Goal: Task Accomplishment & Management: Complete application form

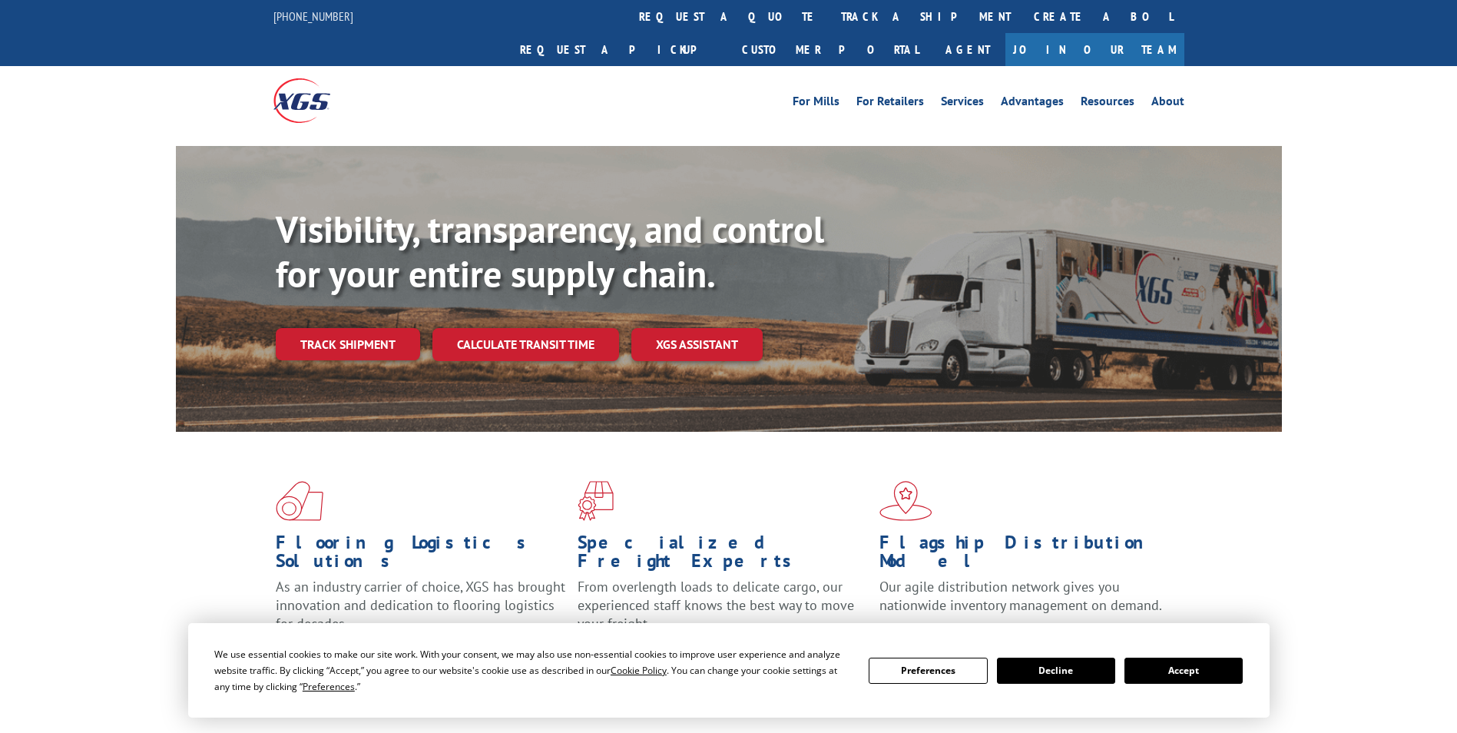
click at [1138, 33] on link "Join Our Team" at bounding box center [1094, 49] width 179 height 33
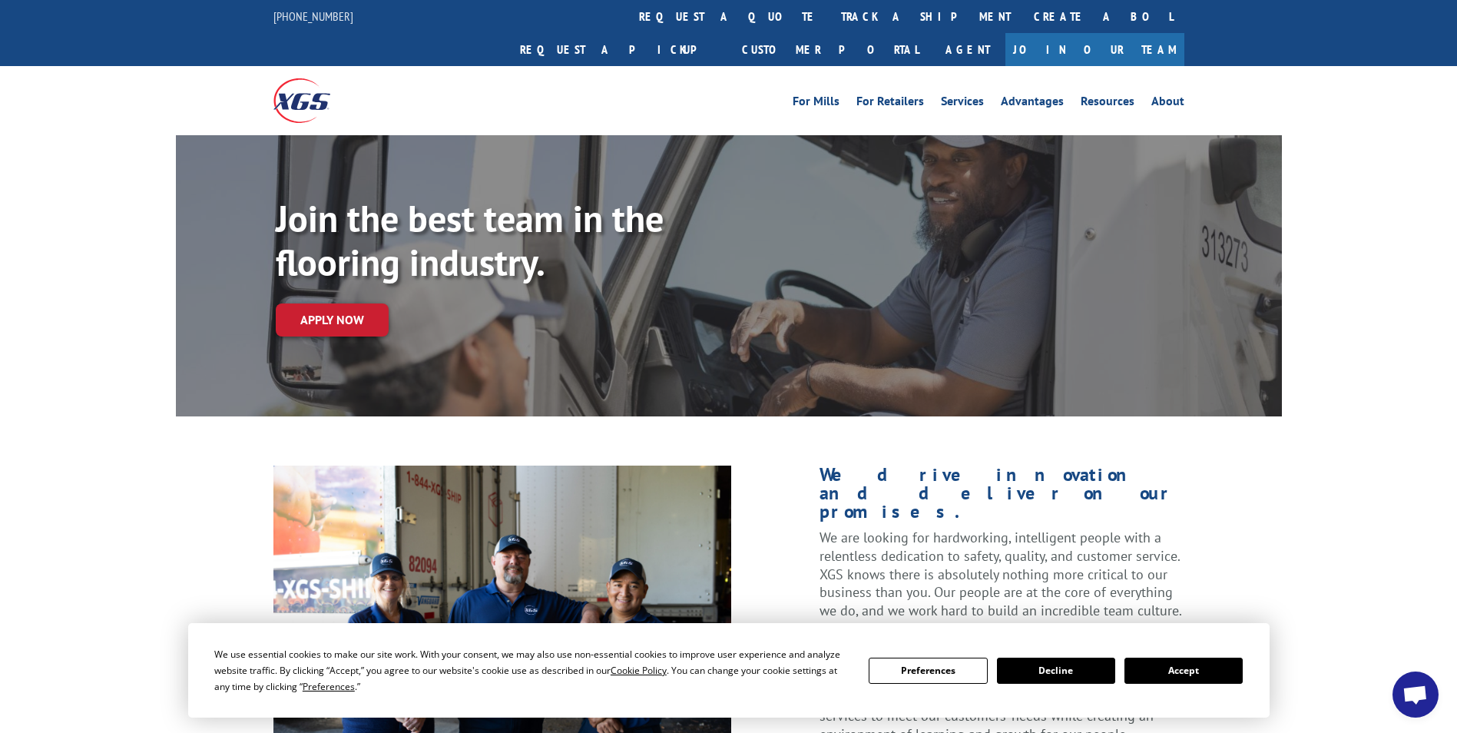
click at [1177, 664] on button "Accept" at bounding box center [1183, 670] width 118 height 26
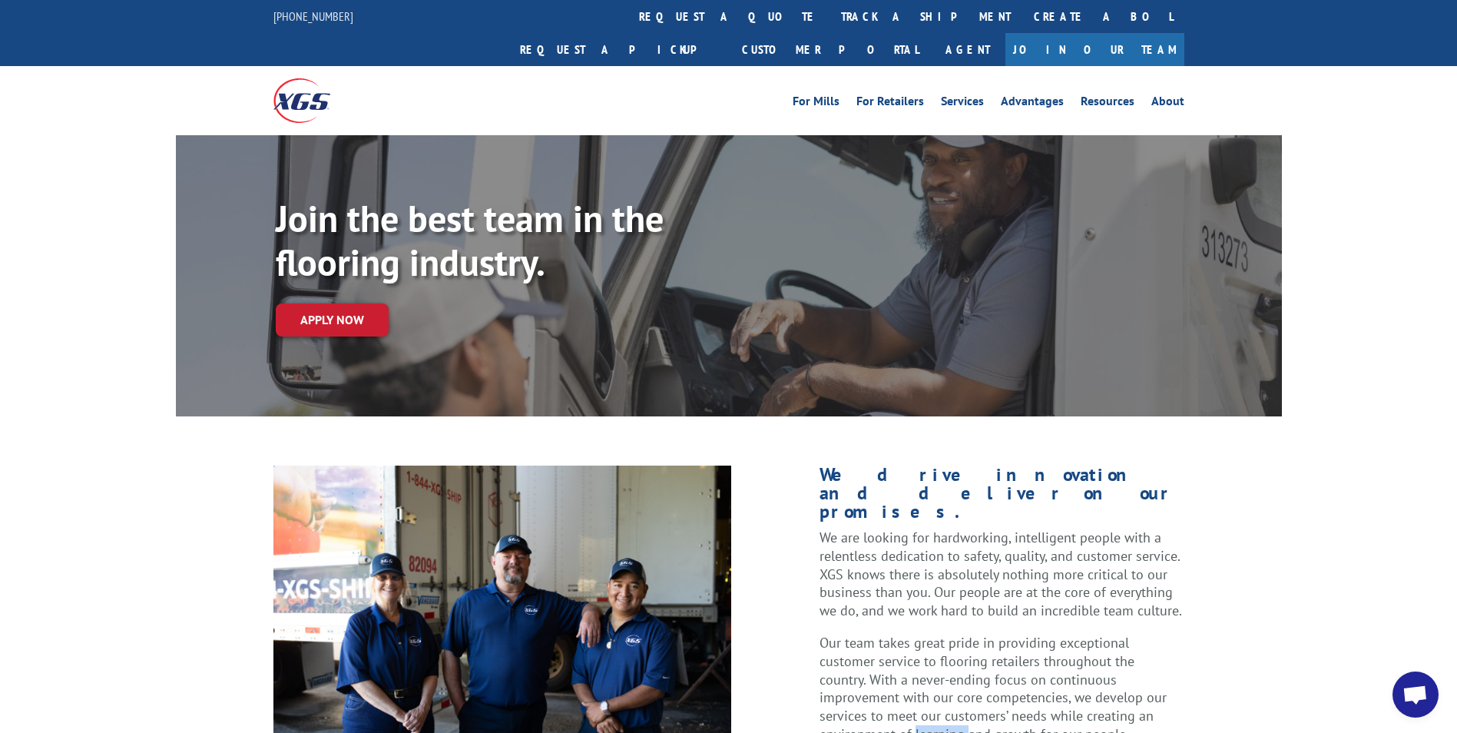
click at [1177, 664] on p "Our team takes great pride in providing exceptional customer service to floorin…" at bounding box center [1002, 689] width 364 height 110
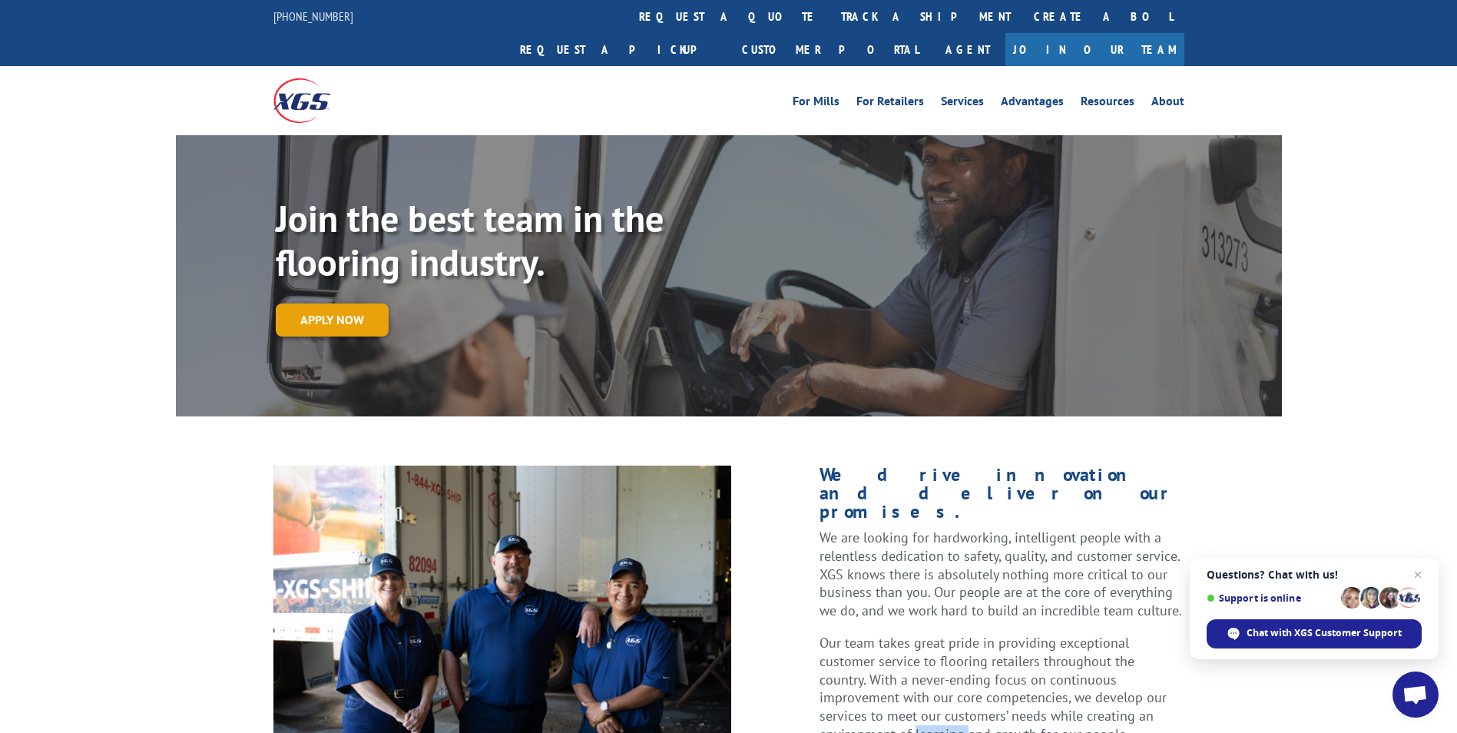
click at [339, 303] on link "Apply now" at bounding box center [332, 319] width 113 height 33
